Goal: Book appointment/travel/reservation

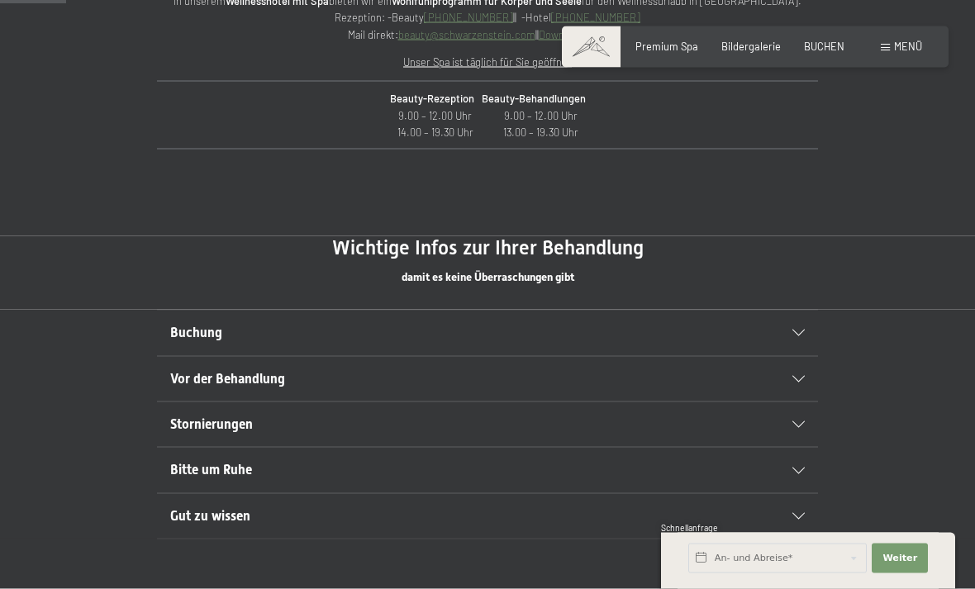
scroll to position [709, 0]
click at [786, 336] on div "Buchung" at bounding box center [487, 332] width 635 height 45
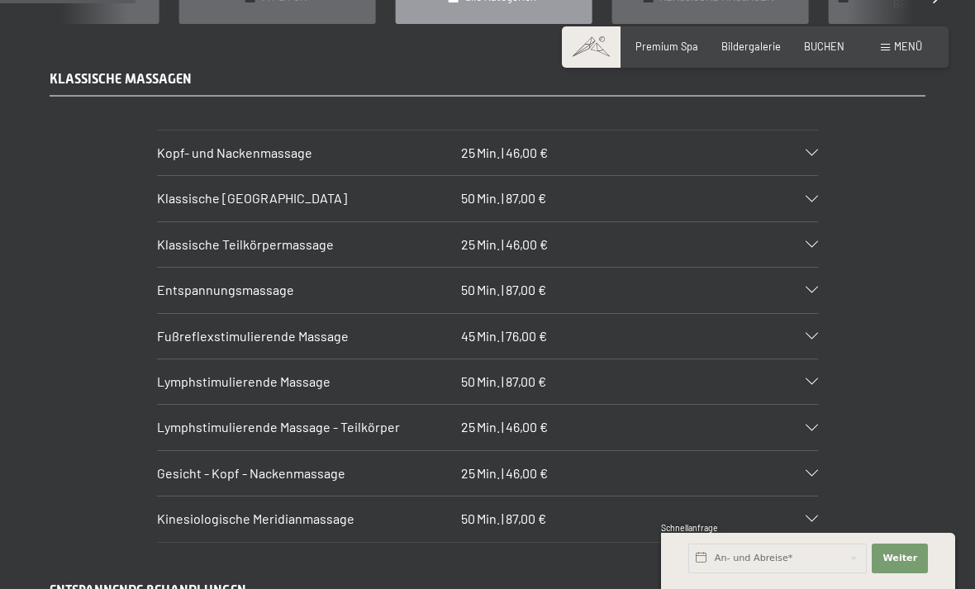
scroll to position [1468, 0]
click at [812, 273] on div "Entspannungsmassage 50 Min. | 87,00 €" at bounding box center [487, 289] width 661 height 45
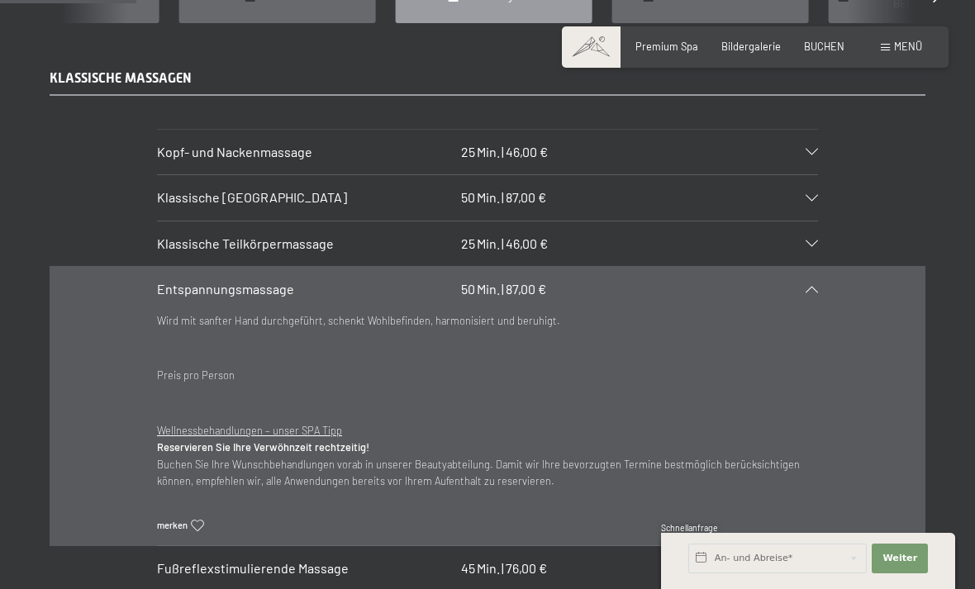
click at [812, 275] on div "Entspannungsmassage 50 Min. | 87,00 €" at bounding box center [487, 289] width 661 height 45
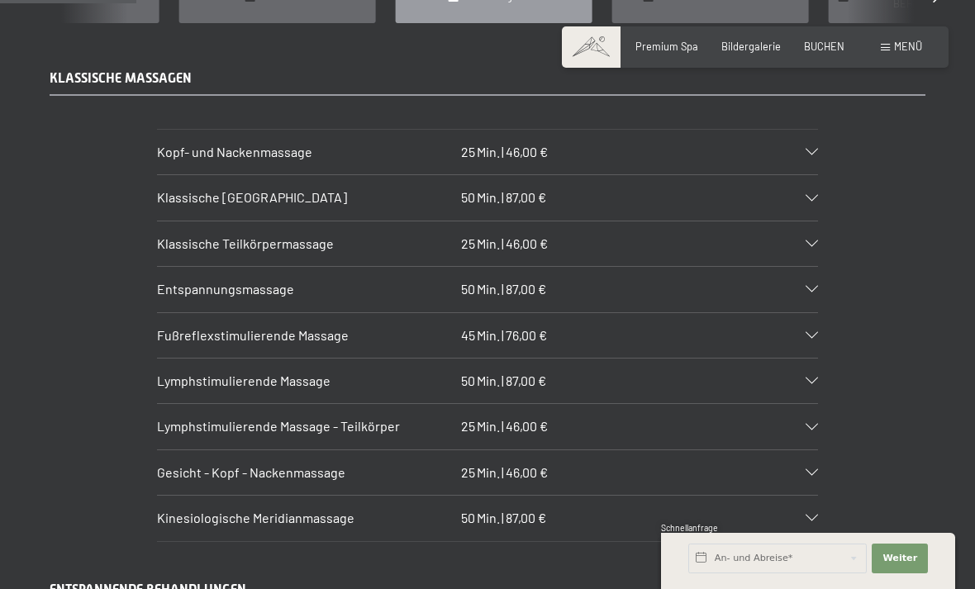
click at [812, 240] on icon at bounding box center [812, 243] width 12 height 7
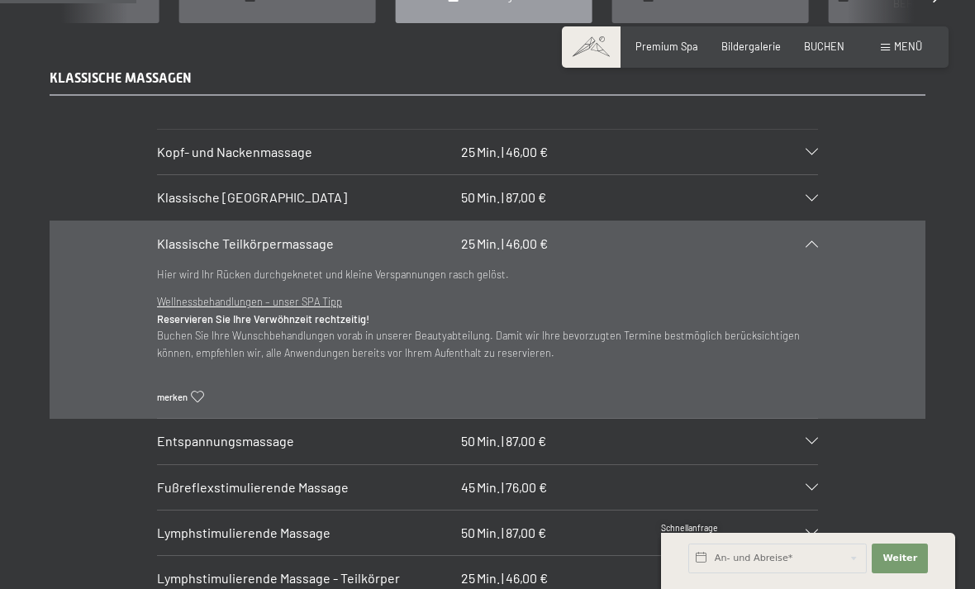
click at [808, 236] on div "Klassische Teilkörpermassage 25 Min. | 46,00 €" at bounding box center [487, 243] width 661 height 45
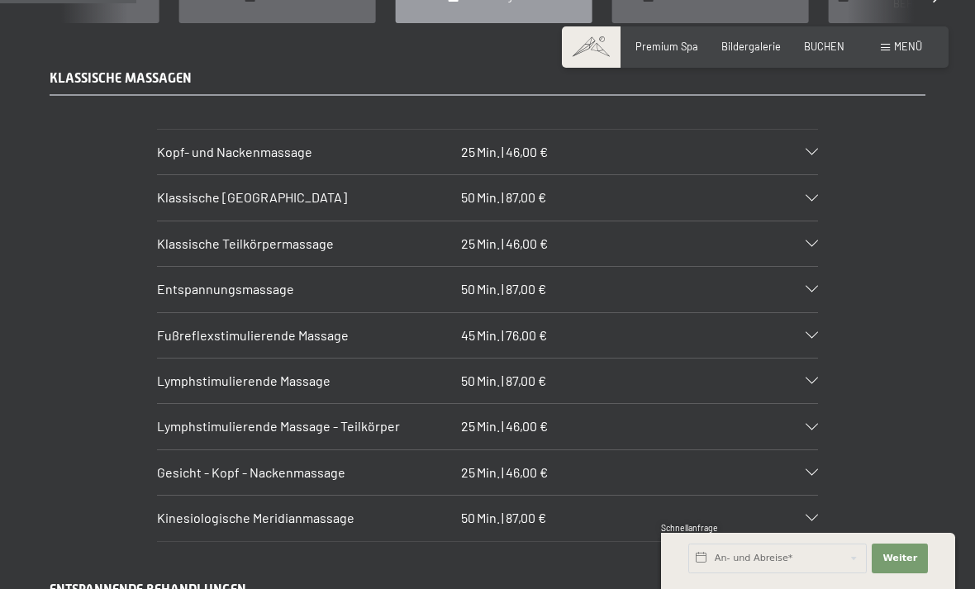
click at [811, 187] on div "Klassische [GEOGRAPHIC_DATA] 50 Min. | 87,00 €" at bounding box center [487, 197] width 661 height 45
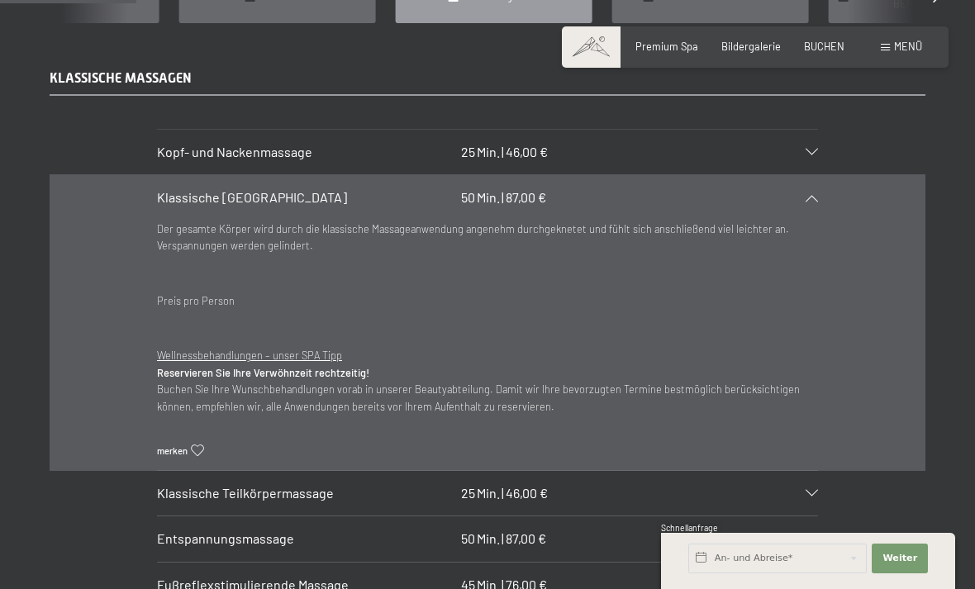
click at [812, 183] on div "Klassische [GEOGRAPHIC_DATA] 50 Min. | 87,00 €" at bounding box center [487, 197] width 661 height 45
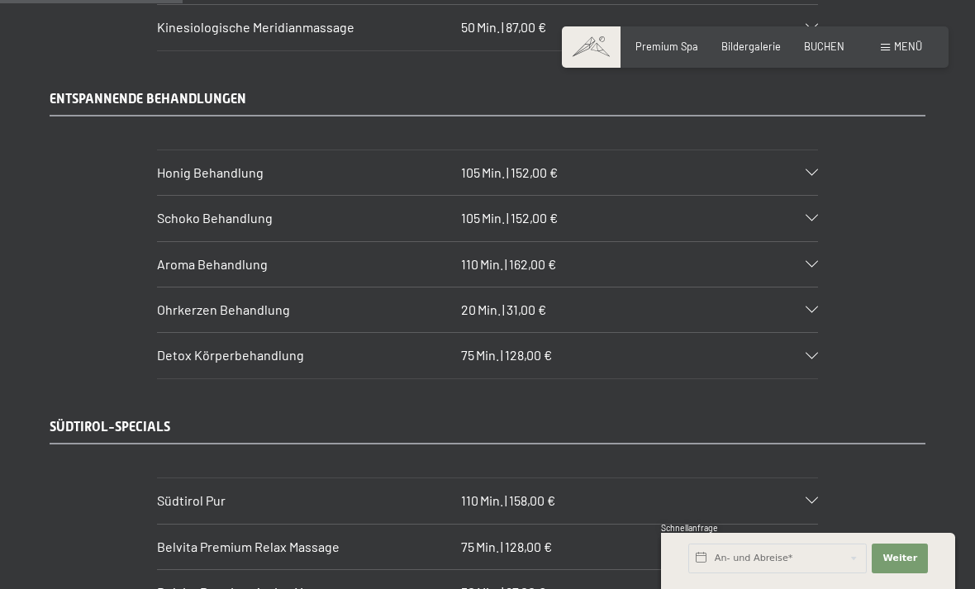
scroll to position [1960, 0]
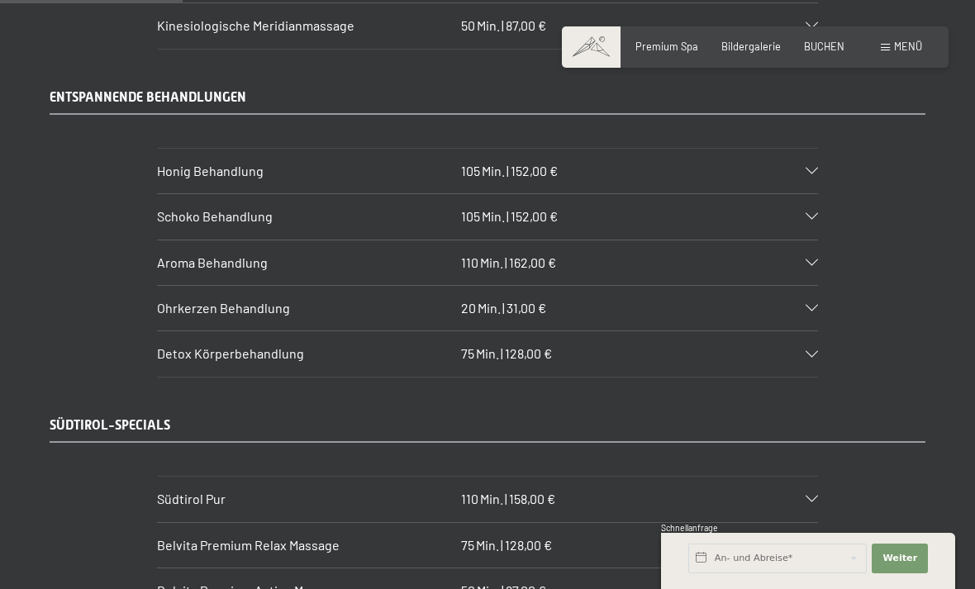
click at [798, 331] on div "Detox Körperbehandlung 75 Min. | 128,00 €" at bounding box center [487, 353] width 661 height 45
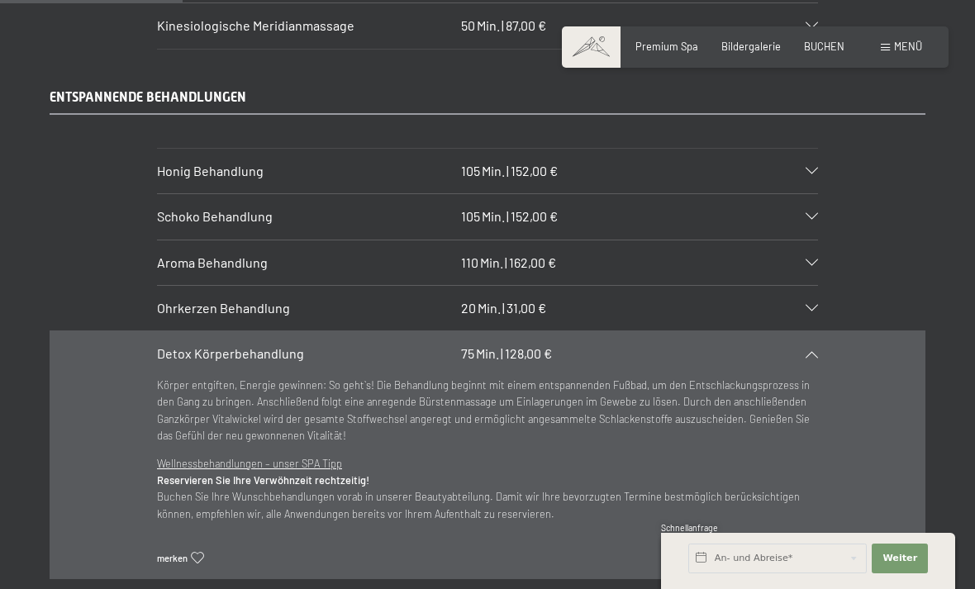
click at [816, 351] on icon at bounding box center [812, 354] width 12 height 7
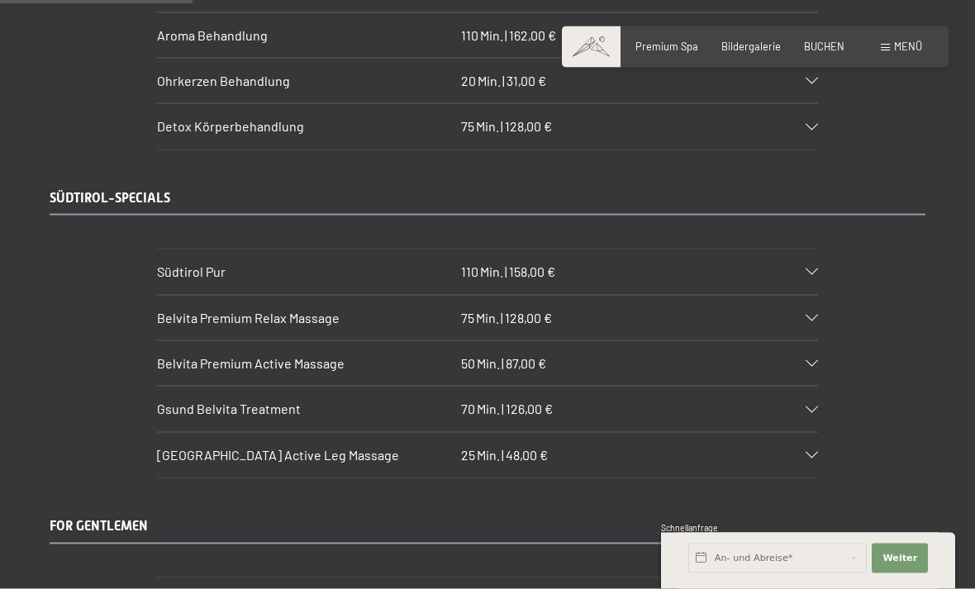
scroll to position [2203, 0]
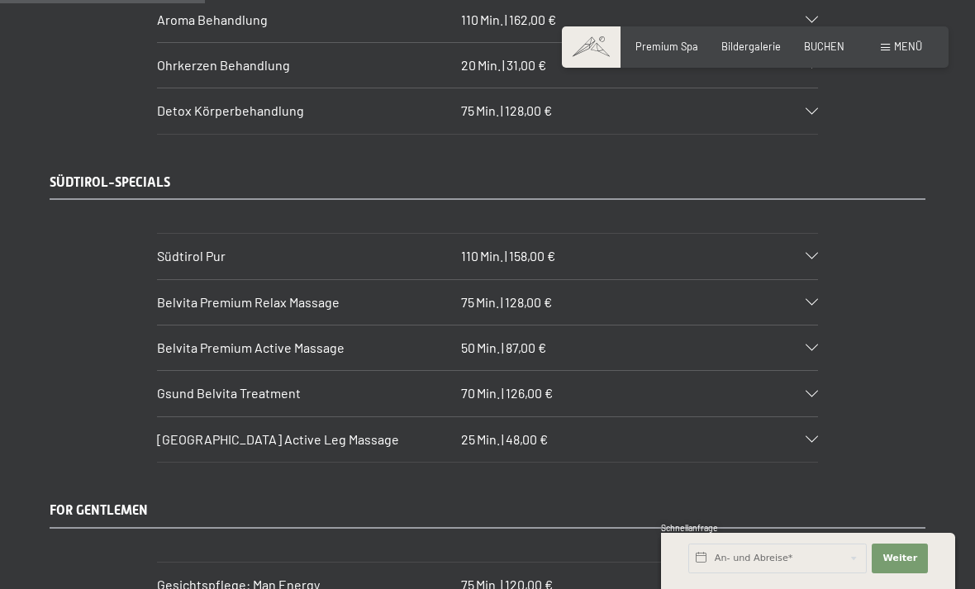
click at [809, 328] on div "Belvita Premium Active Massage 50 Min. | 87,00 €" at bounding box center [487, 348] width 661 height 45
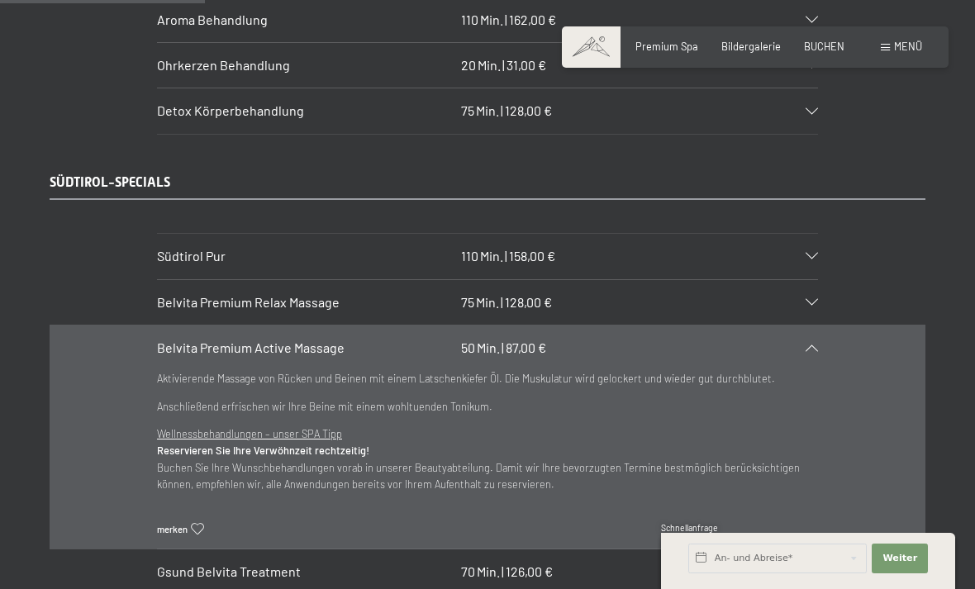
click at [817, 345] on icon at bounding box center [812, 348] width 12 height 7
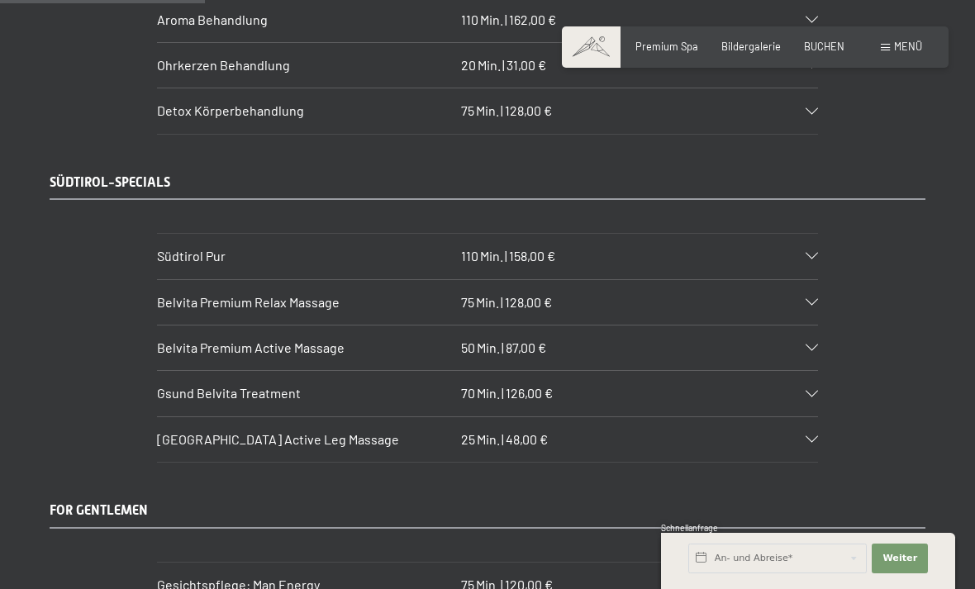
click at [812, 253] on icon at bounding box center [812, 256] width 12 height 7
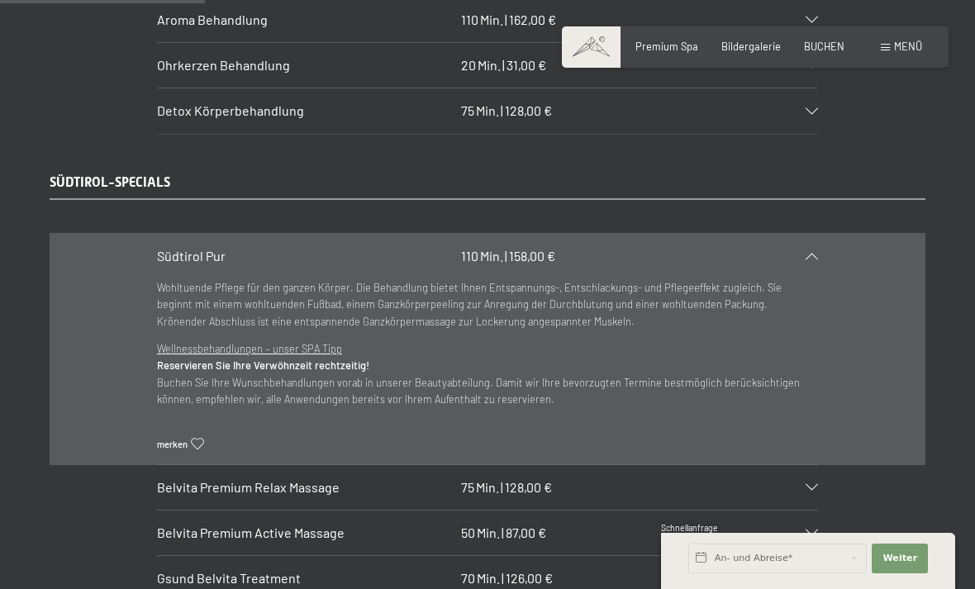
click at [818, 236] on section "Südtirol Pur 110 Min. | 158,00 € Wohltuende Pflege für den ganzen Körper. Die B…" at bounding box center [487, 348] width 661 height 231
click at [817, 237] on div "Südtirol Pur 110 Min. | 158,00 €" at bounding box center [487, 256] width 661 height 45
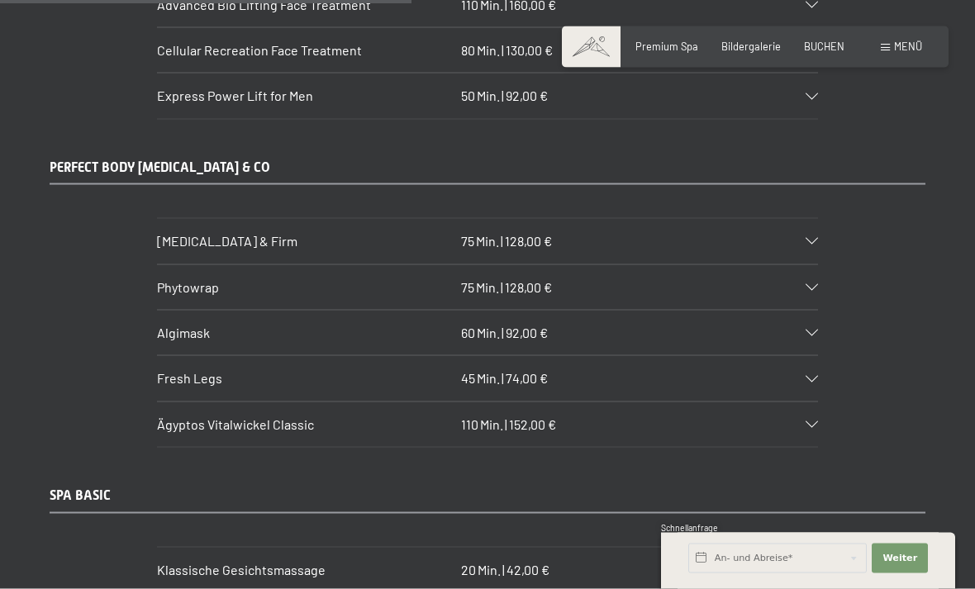
scroll to position [4420, 0]
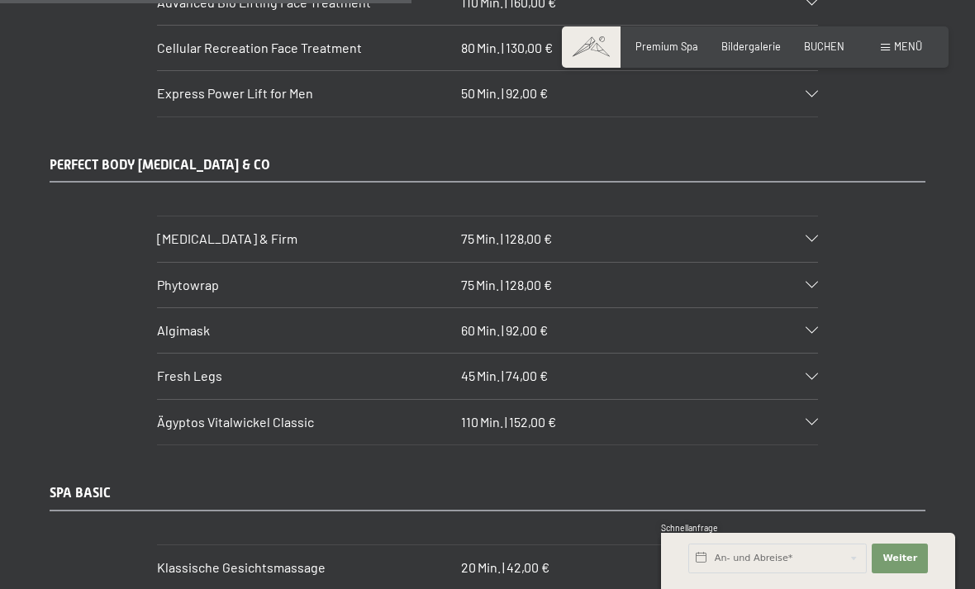
click at [816, 217] on div "[MEDICAL_DATA] & Firm 75 Min. | 128,00 €" at bounding box center [487, 239] width 661 height 45
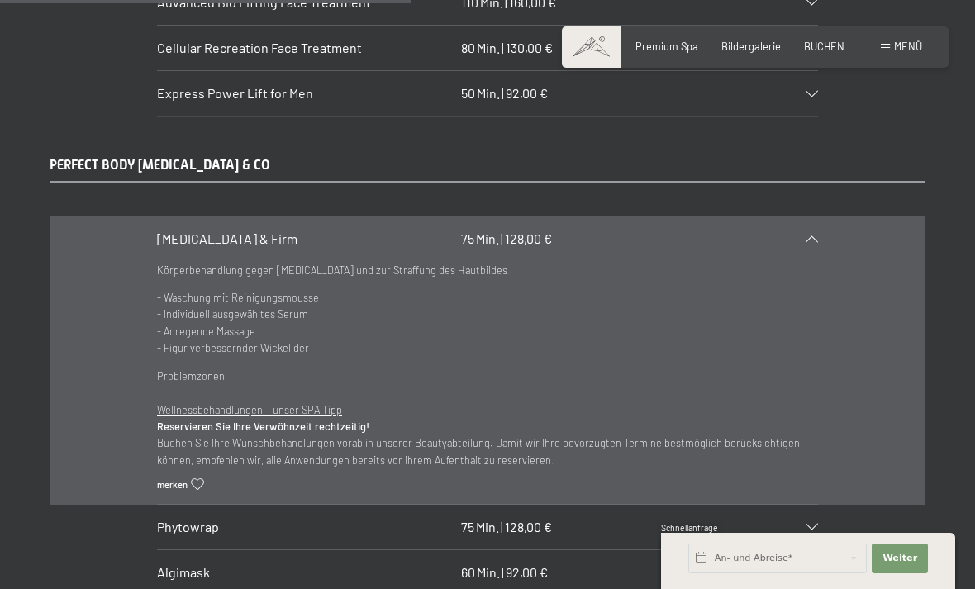
click at [817, 217] on div "[MEDICAL_DATA] & Firm 75 Min. | 128,00 €" at bounding box center [487, 239] width 661 height 45
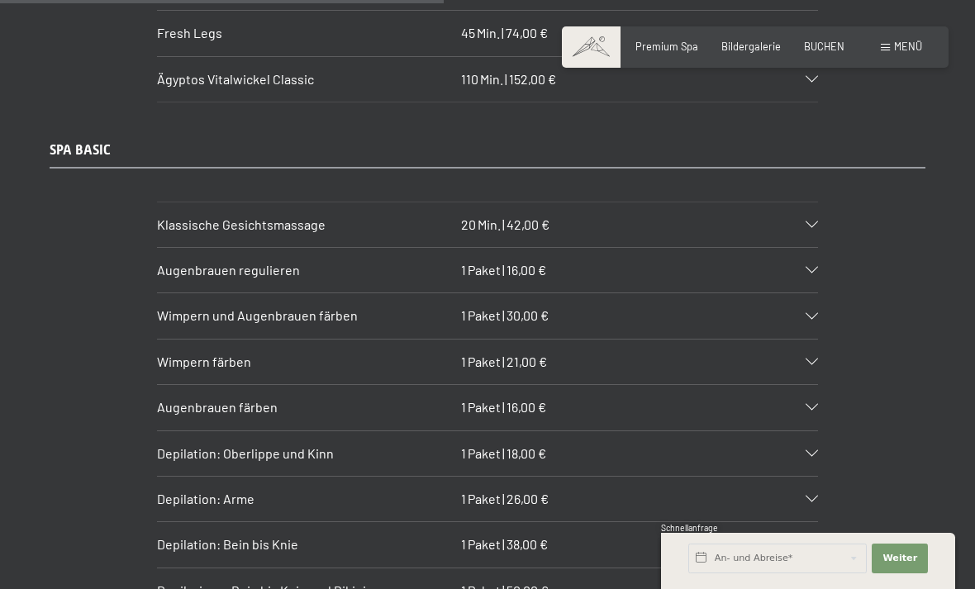
scroll to position [4763, 0]
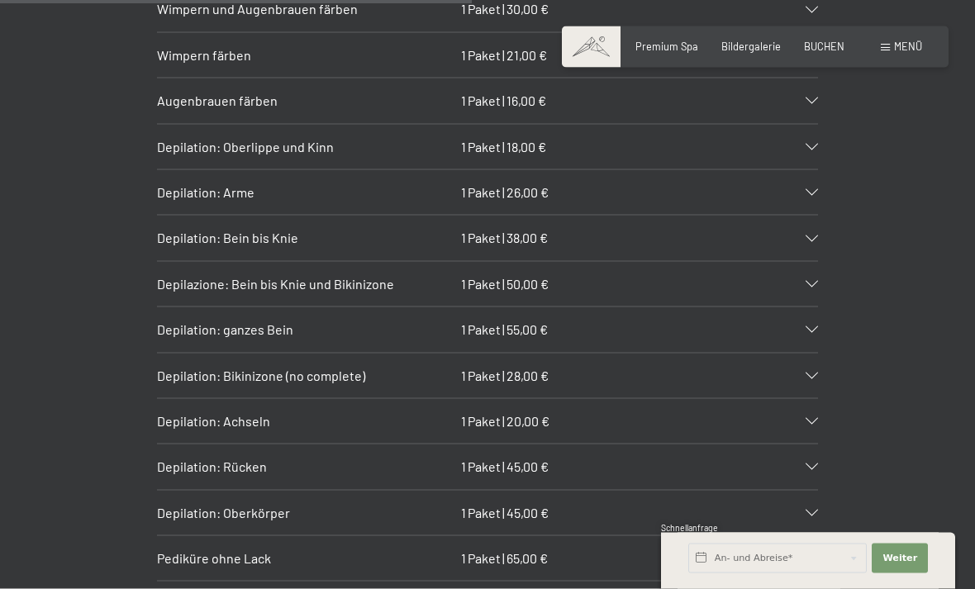
click at [812, 307] on div "Depilation: ganzes Bein 1 Paket | 55,00 €" at bounding box center [487, 329] width 661 height 45
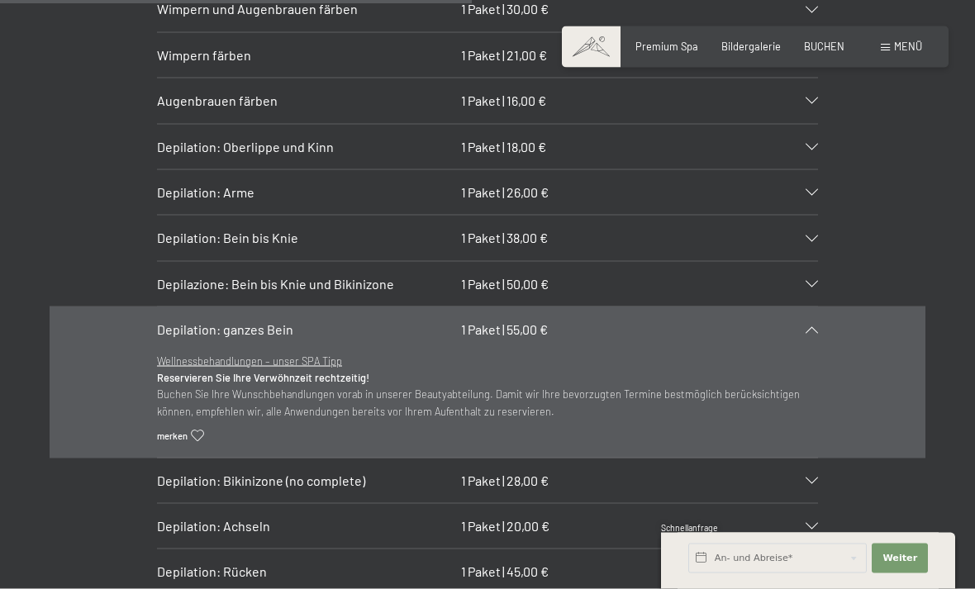
scroll to position [5070, 0]
click at [808, 307] on div "Depilation: ganzes Bein 1 Paket | 55,00 €" at bounding box center [487, 329] width 661 height 45
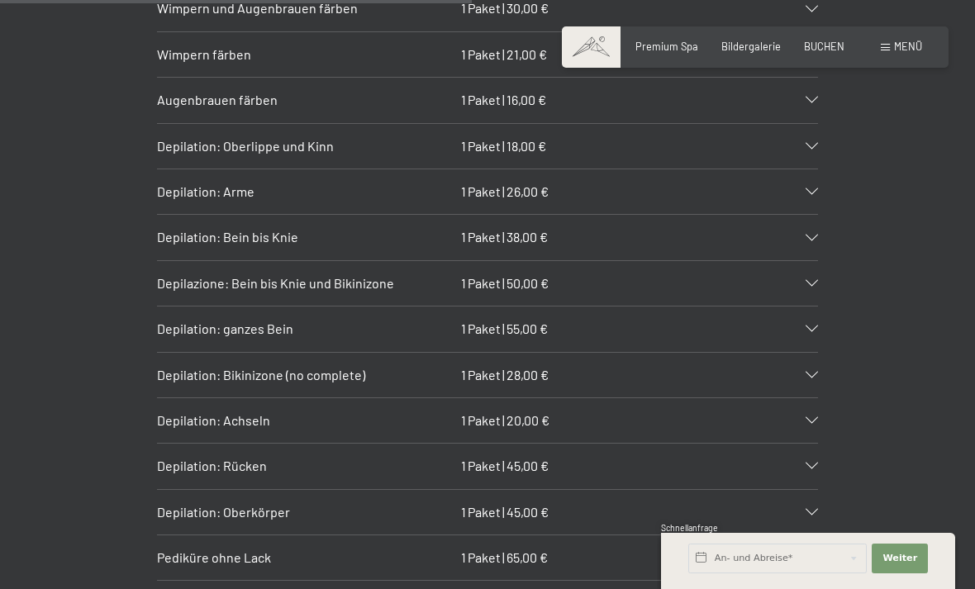
click at [807, 307] on div "Depilation: ganzes Bein 1 Paket | 55,00 €" at bounding box center [487, 329] width 661 height 45
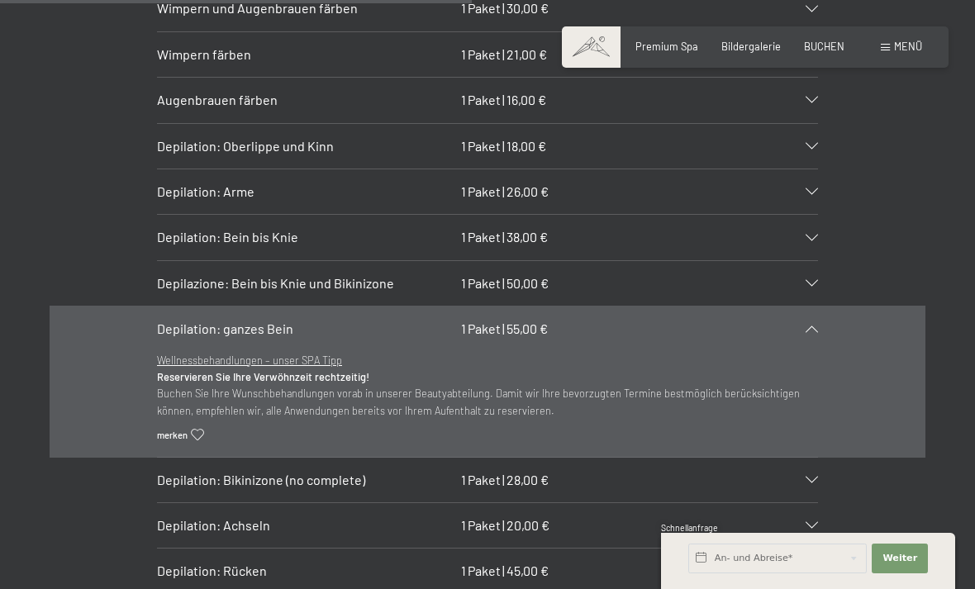
click at [815, 326] on icon at bounding box center [812, 329] width 12 height 7
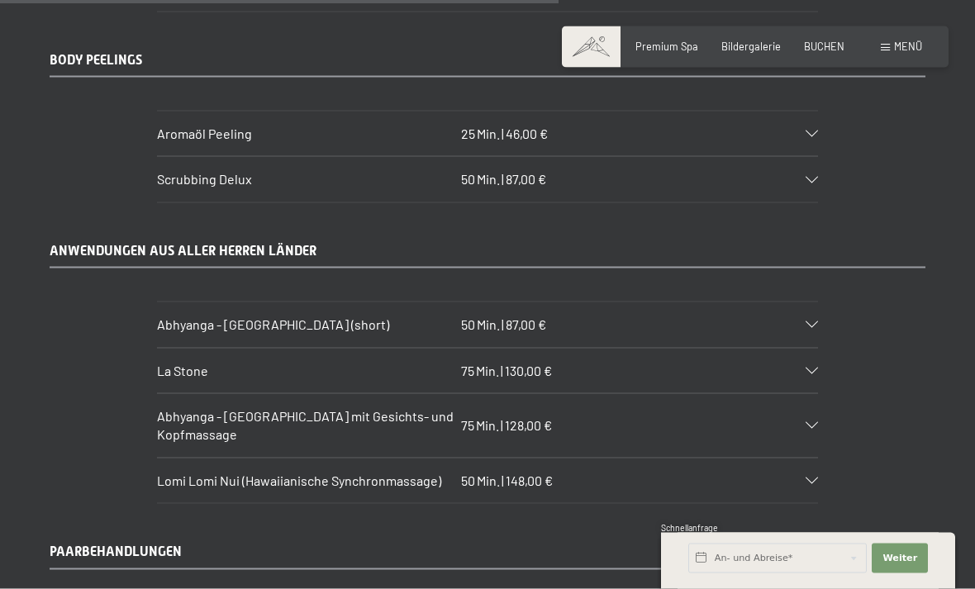
scroll to position [6007, 0]
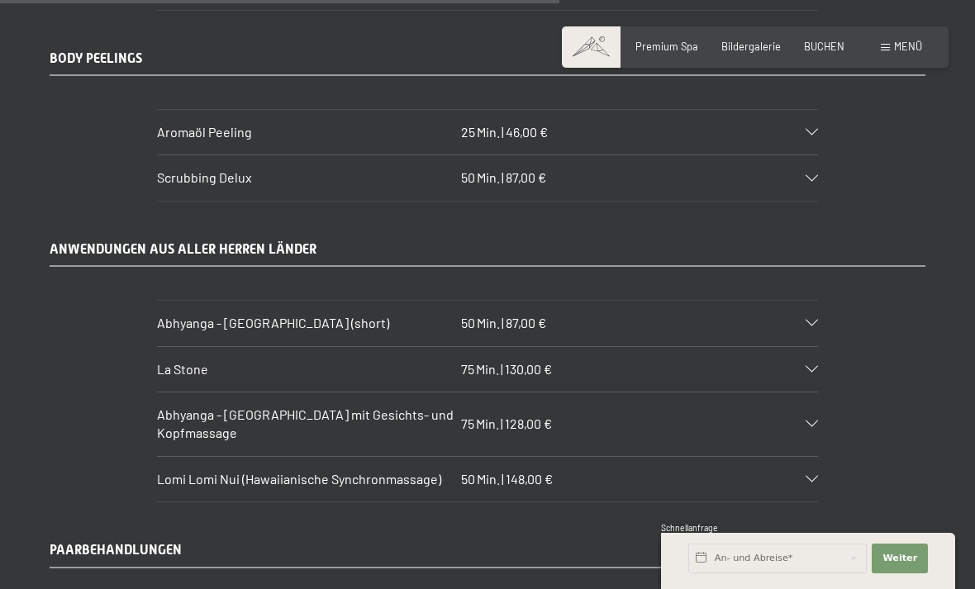
click at [815, 347] on div "La Stone 75 Min. | 130,00 €" at bounding box center [487, 369] width 661 height 45
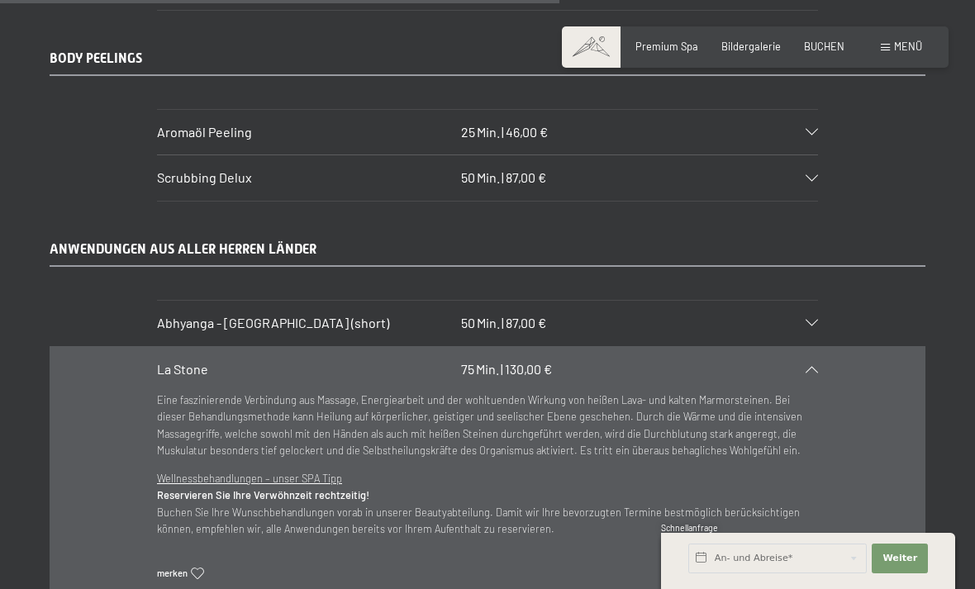
click at [817, 347] on div "La Stone 75 Min. | 130,00 €" at bounding box center [487, 369] width 661 height 45
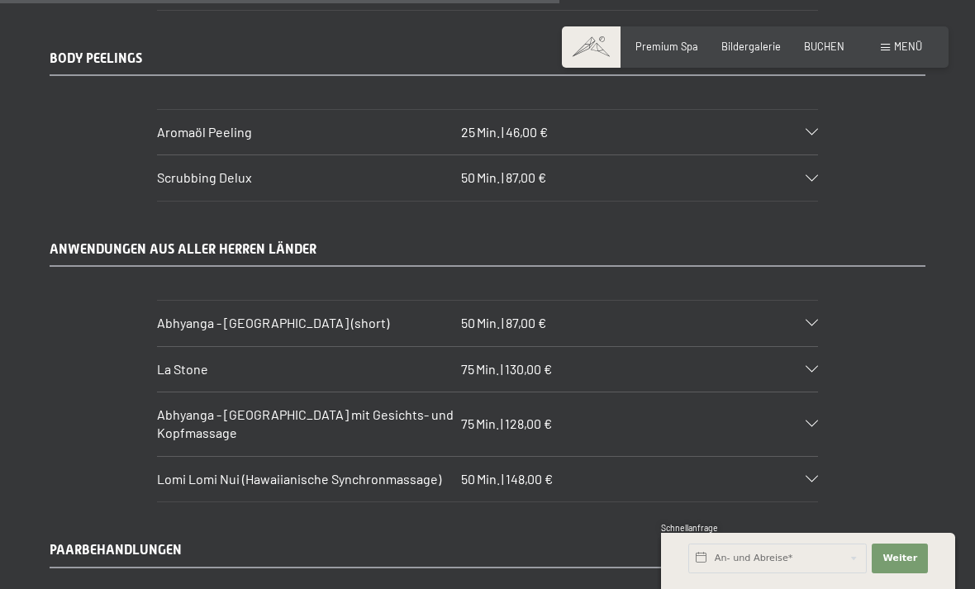
click at [816, 476] on icon at bounding box center [812, 479] width 12 height 7
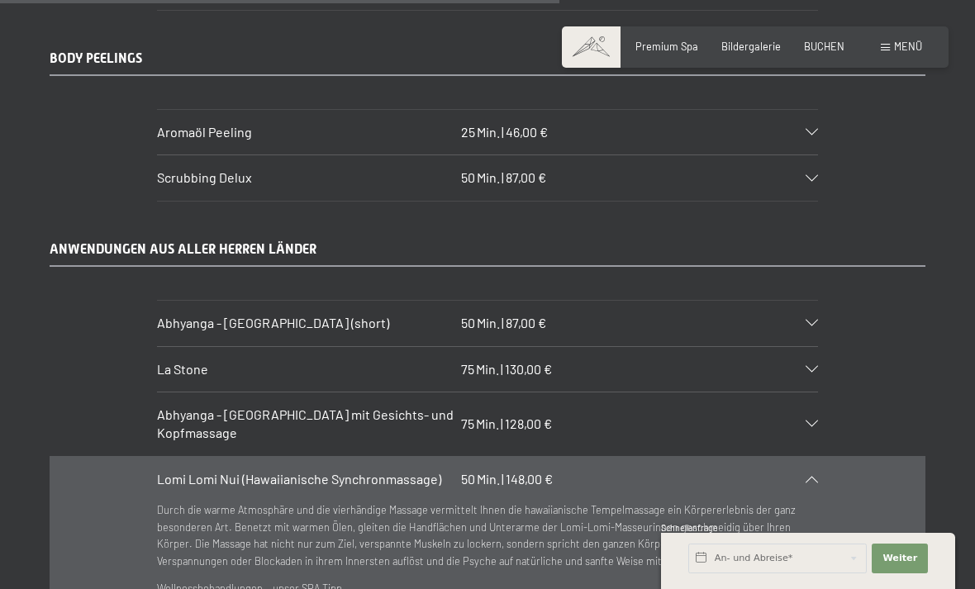
click at [811, 457] on div "Lomi Lomi Nui (Hawaiianische Synchronmassage) 50 Min. | 148,00 €" at bounding box center [487, 479] width 661 height 45
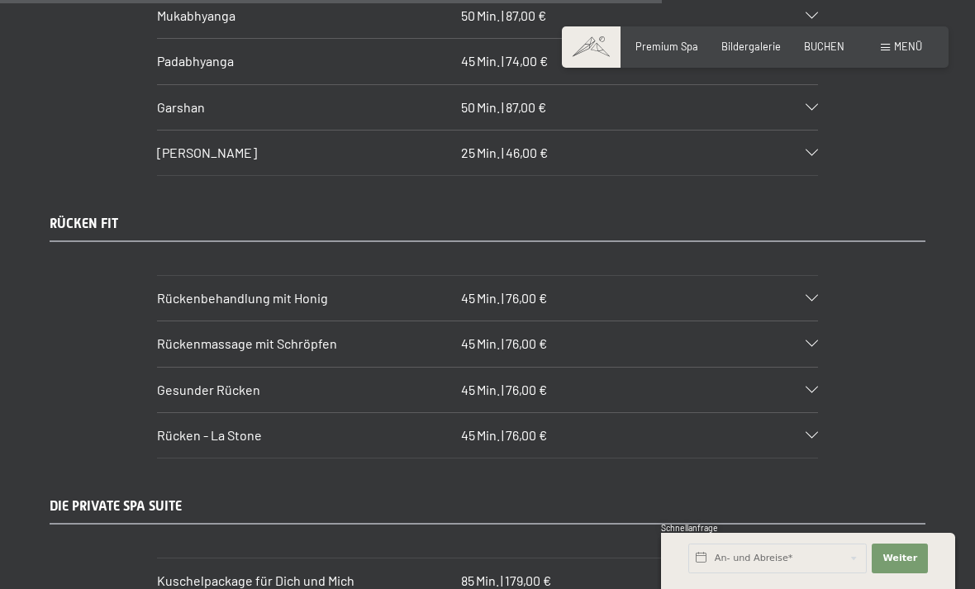
scroll to position [7121, 0]
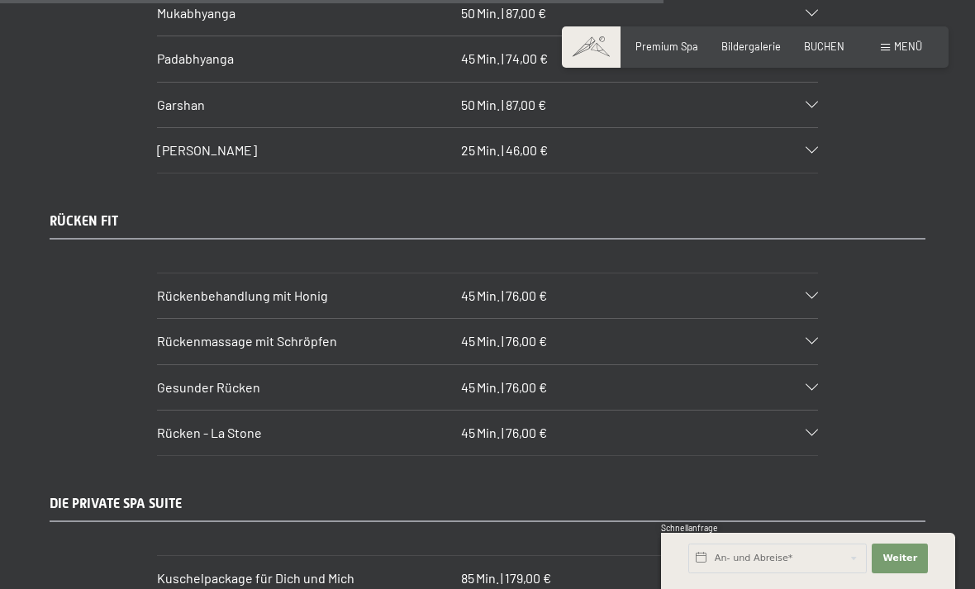
click at [816, 411] on div "Rücken - La Stone 45 Min. | 76,00 €" at bounding box center [487, 433] width 661 height 45
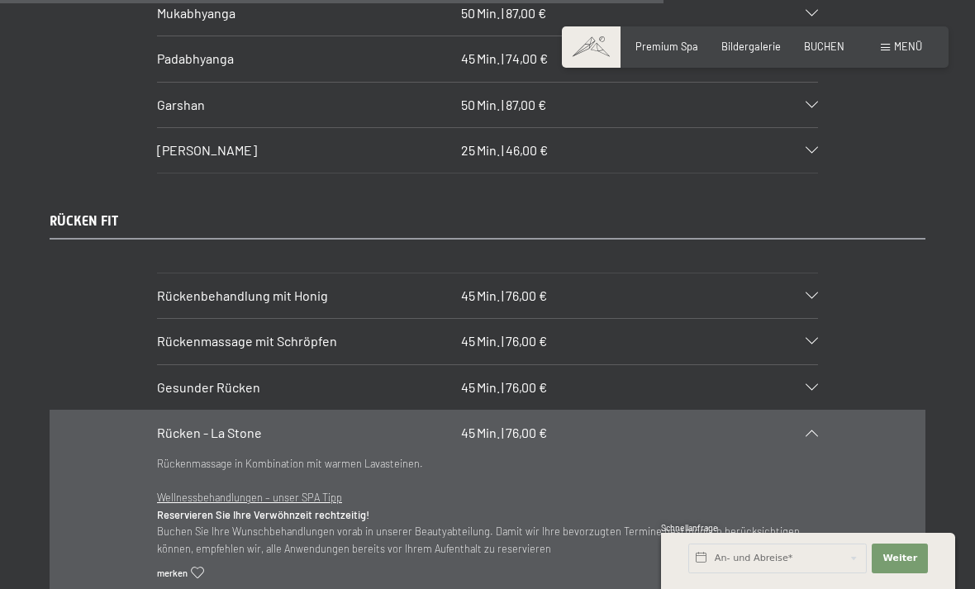
click at [813, 411] on div "Rücken - La Stone 45 Min. | 76,00 €" at bounding box center [487, 433] width 661 height 45
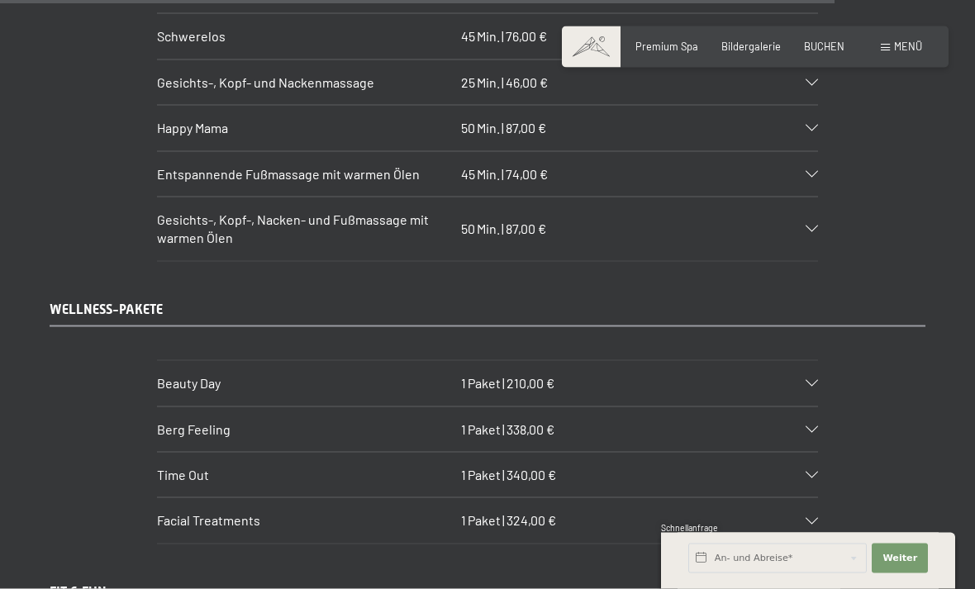
scroll to position [8963, 0]
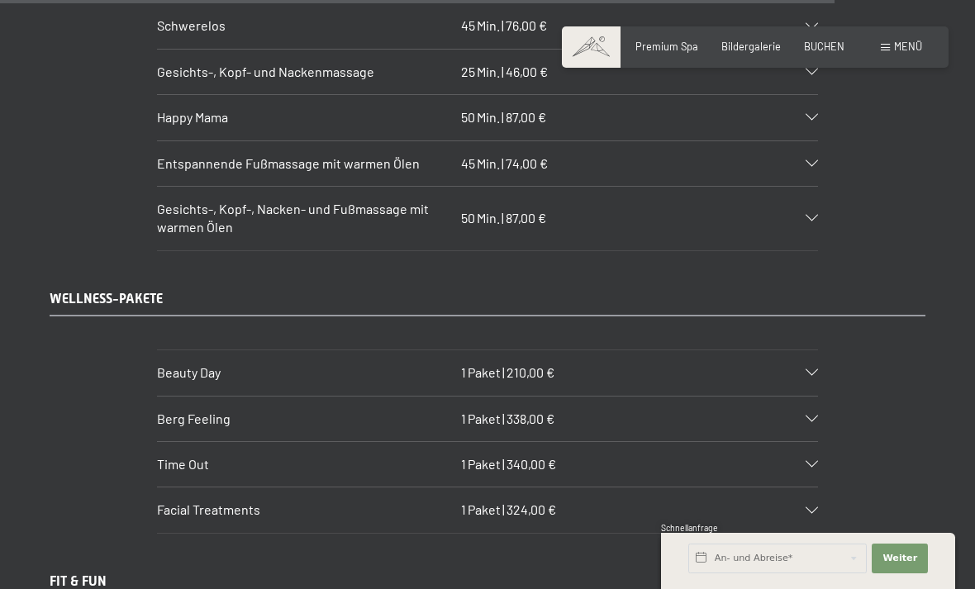
click at [817, 369] on icon at bounding box center [812, 372] width 12 height 7
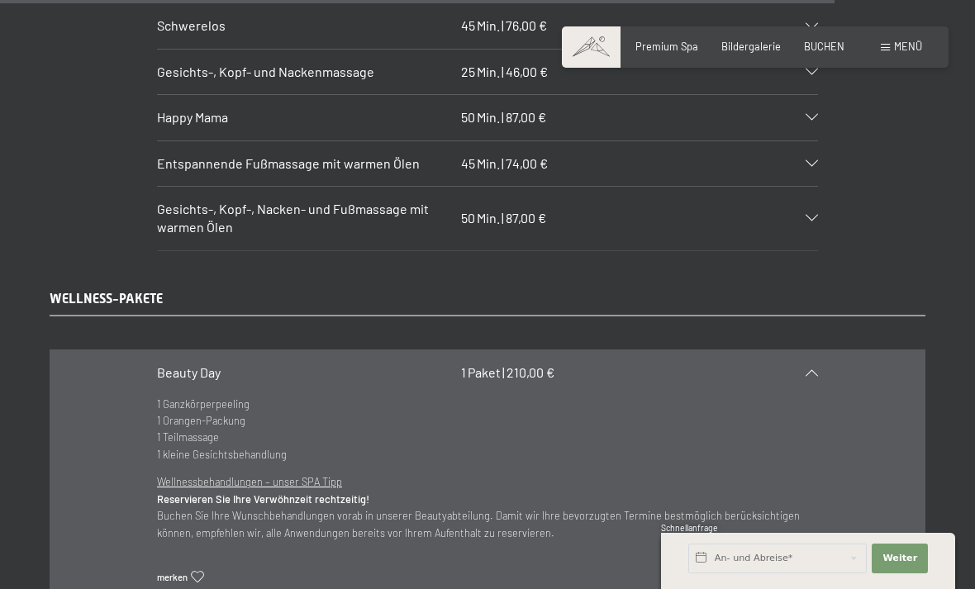
click at [808, 350] on div "Beauty Day 1 Paket | 210,00 €" at bounding box center [487, 372] width 661 height 45
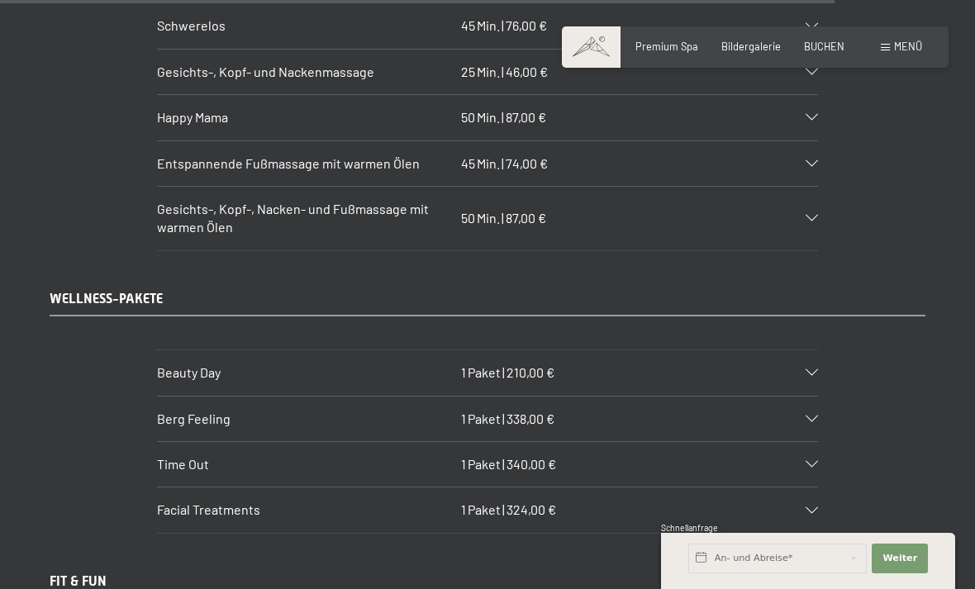
click at [804, 397] on div "Berg Feeling 1 Paket | 338,00 €" at bounding box center [487, 419] width 661 height 45
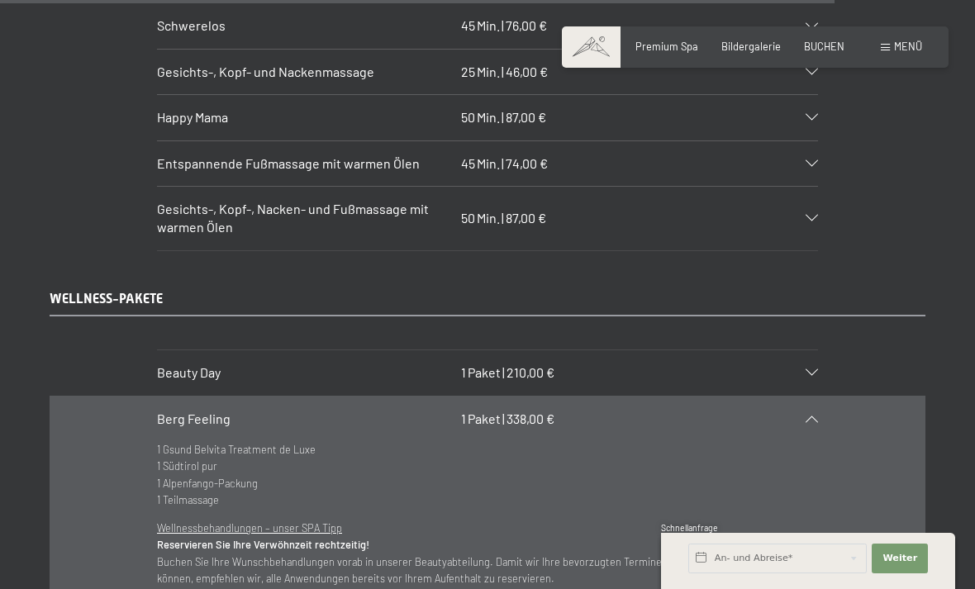
click at [818, 396] on section "Berg Feeling 1 Paket | 338,00 € 1 Gsund Belvita Treatment de Luxe 1 Südtirol pu…" at bounding box center [487, 520] width 661 height 248
click at [804, 397] on div "Berg Feeling 1 Paket | 338,00 €" at bounding box center [487, 419] width 661 height 45
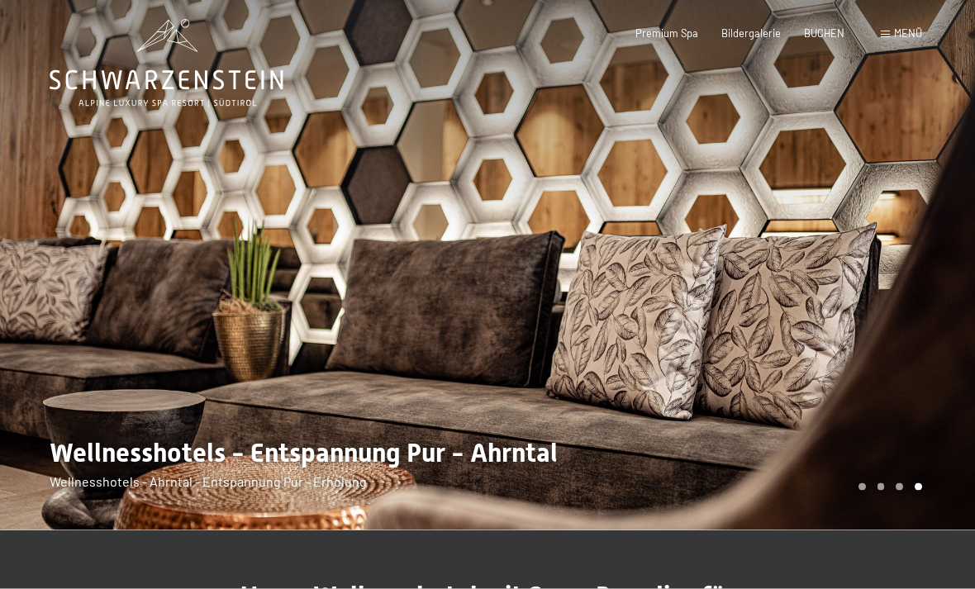
scroll to position [0, 0]
